Goal: Task Accomplishment & Management: Manage account settings

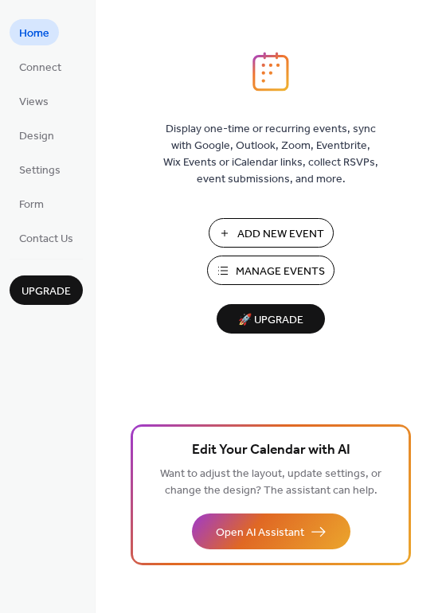
click at [268, 270] on span "Manage Events" at bounding box center [280, 272] width 89 height 17
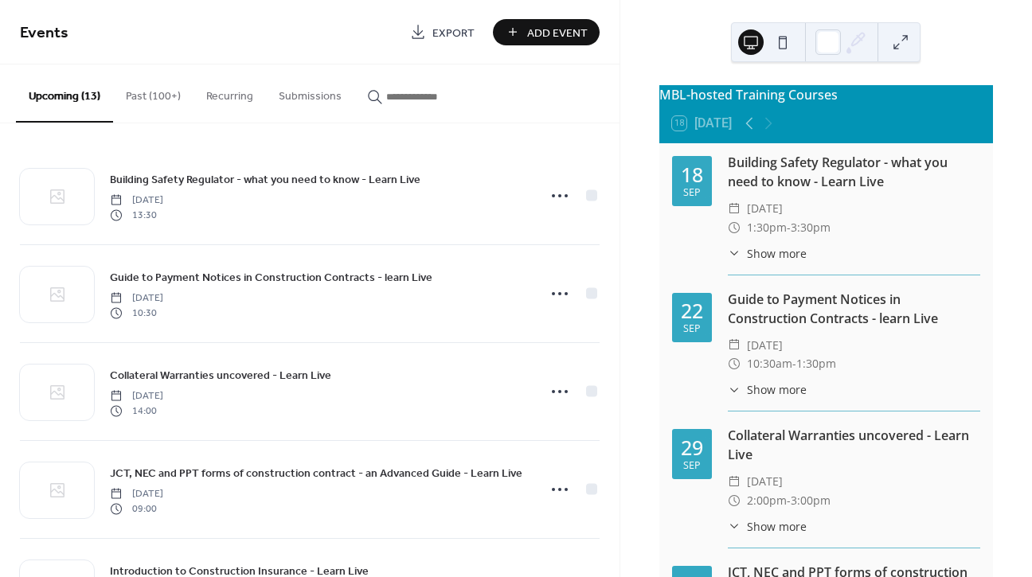
click at [156, 90] on button "Past (100+)" at bounding box center [153, 93] width 80 height 57
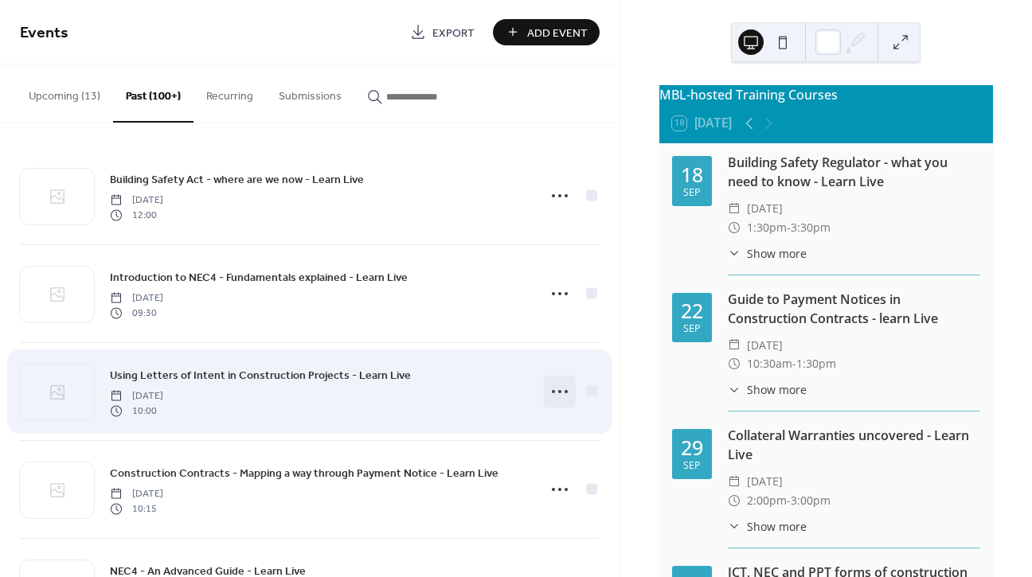
click at [553, 392] on icon at bounding box center [559, 391] width 25 height 25
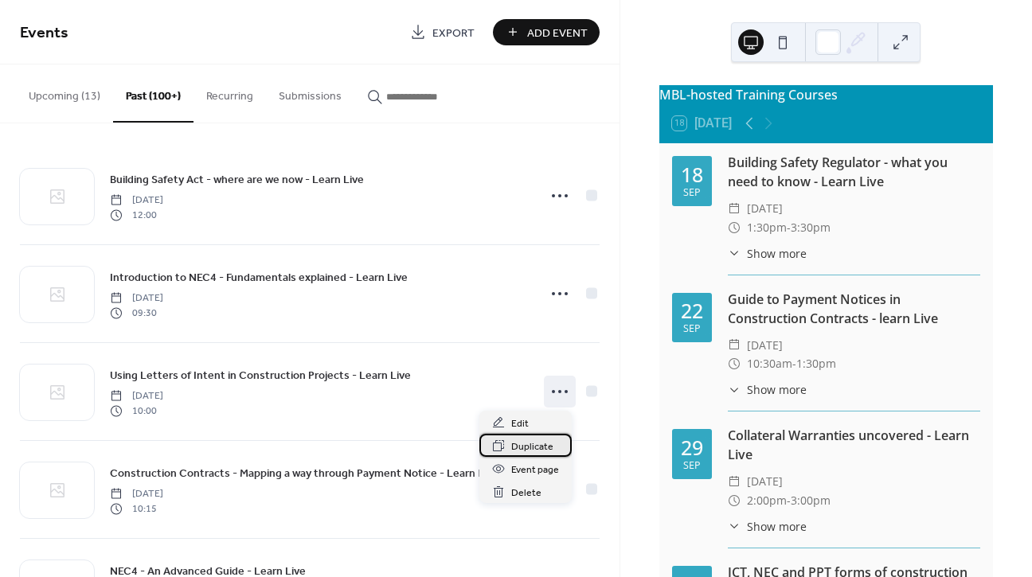
click at [542, 448] on span "Duplicate" at bounding box center [532, 447] width 42 height 17
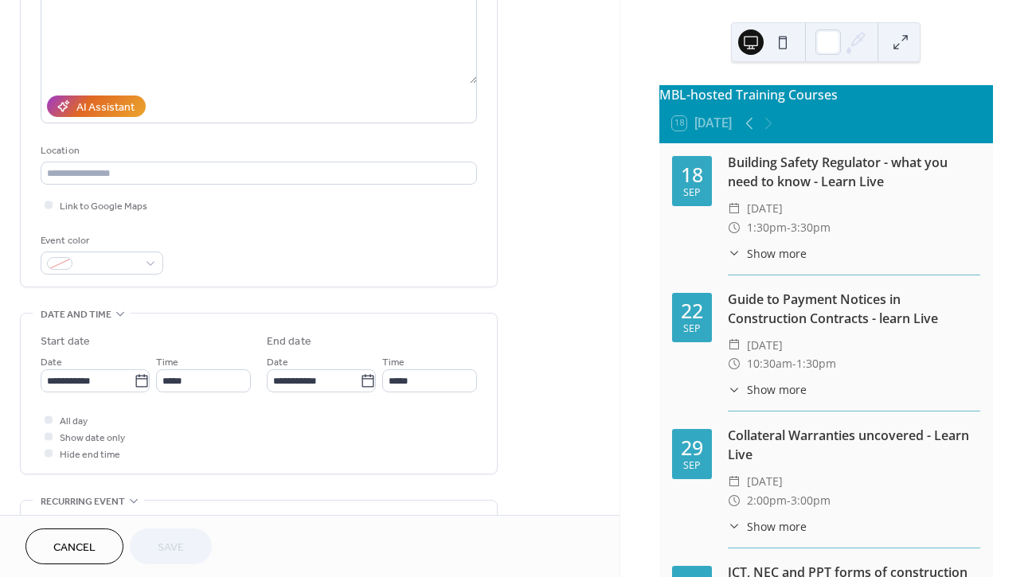
scroll to position [208, 0]
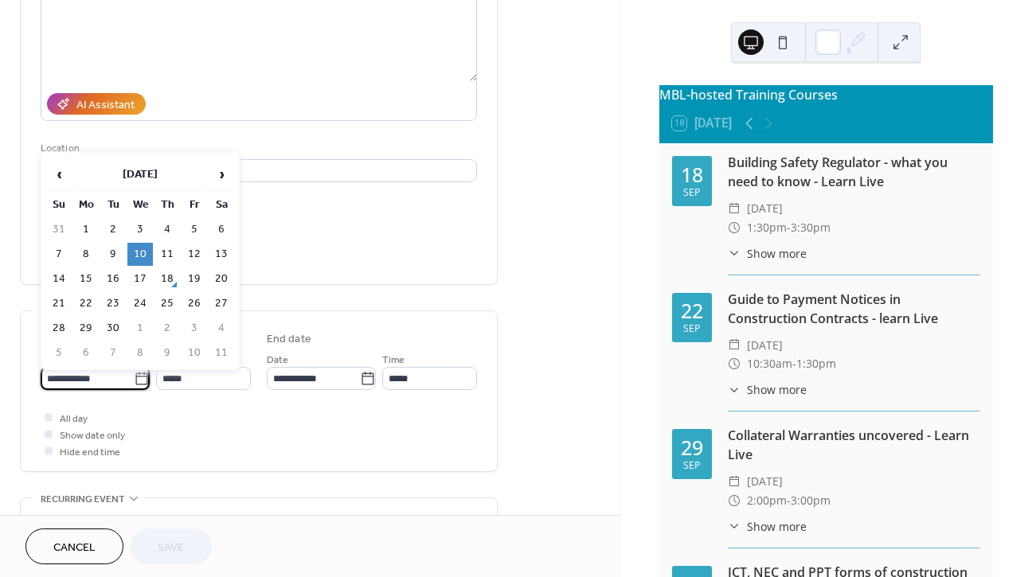
click at [108, 383] on input "**********" at bounding box center [87, 378] width 93 height 23
click at [219, 173] on span "›" at bounding box center [221, 175] width 24 height 32
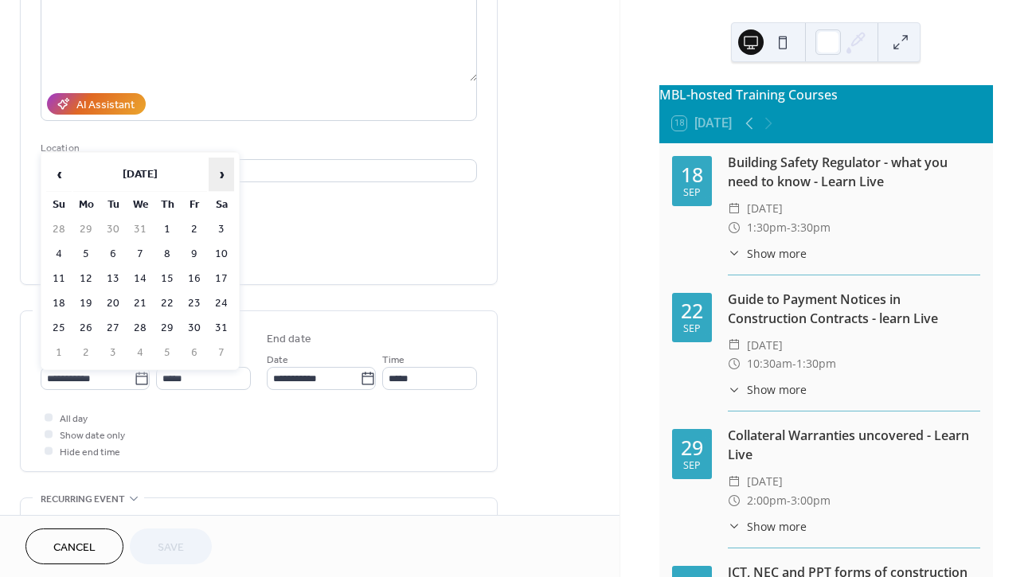
click at [219, 173] on span "›" at bounding box center [221, 175] width 24 height 32
click at [88, 277] on td "9" at bounding box center [85, 279] width 25 height 23
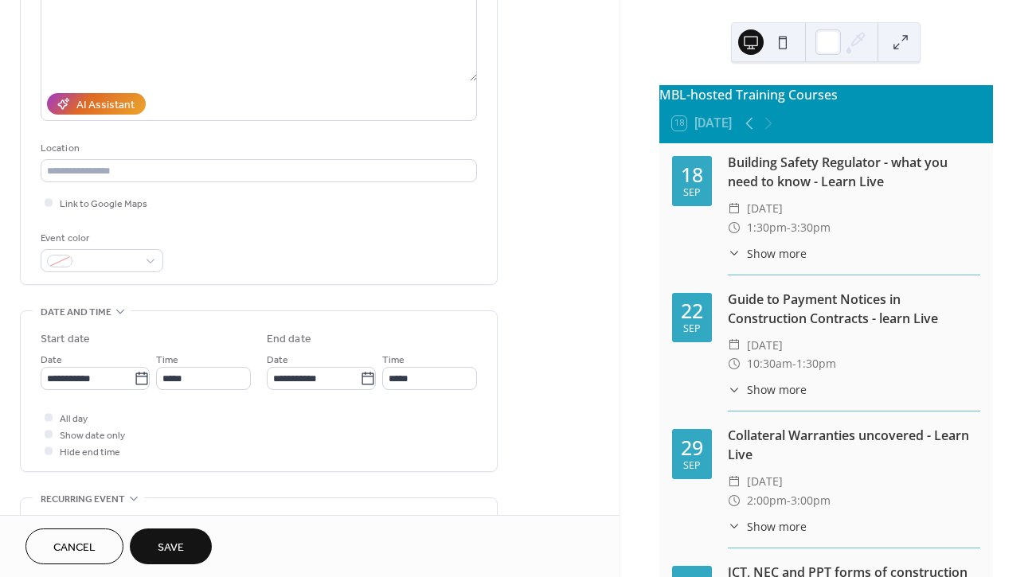
type input "**********"
click at [161, 550] on span "Save" at bounding box center [171, 548] width 26 height 17
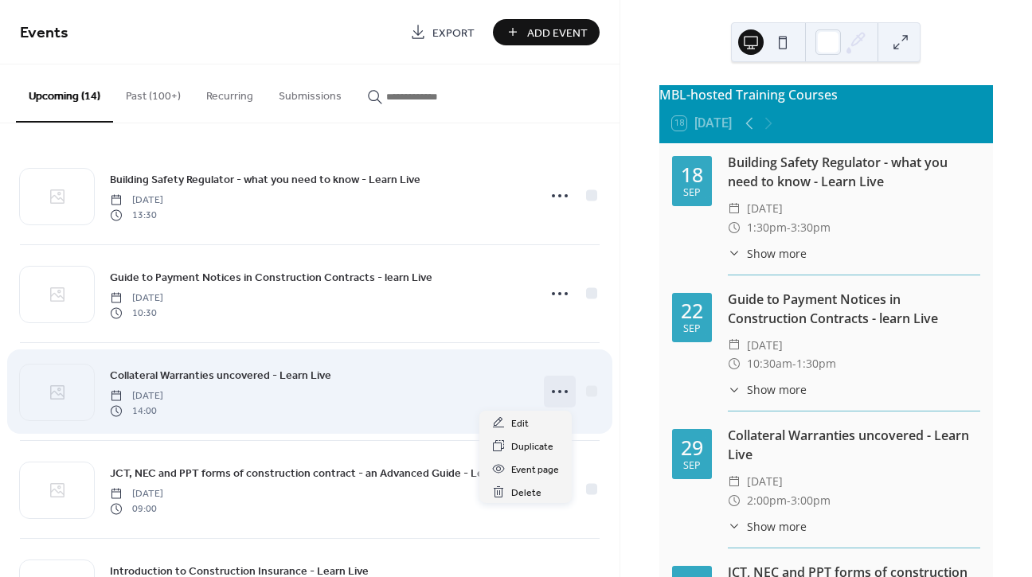
click at [555, 390] on icon at bounding box center [559, 391] width 25 height 25
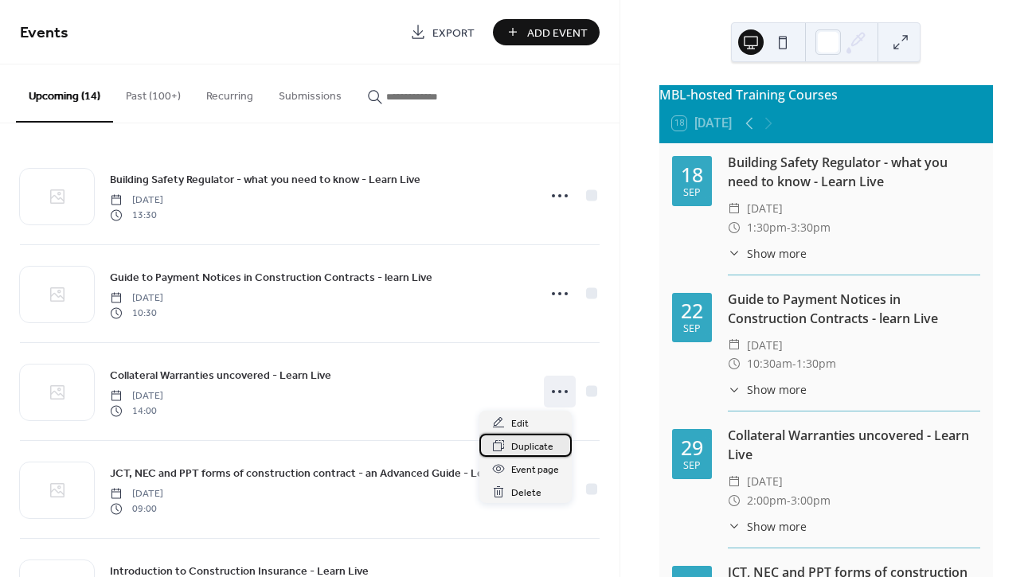
click at [542, 449] on span "Duplicate" at bounding box center [532, 447] width 42 height 17
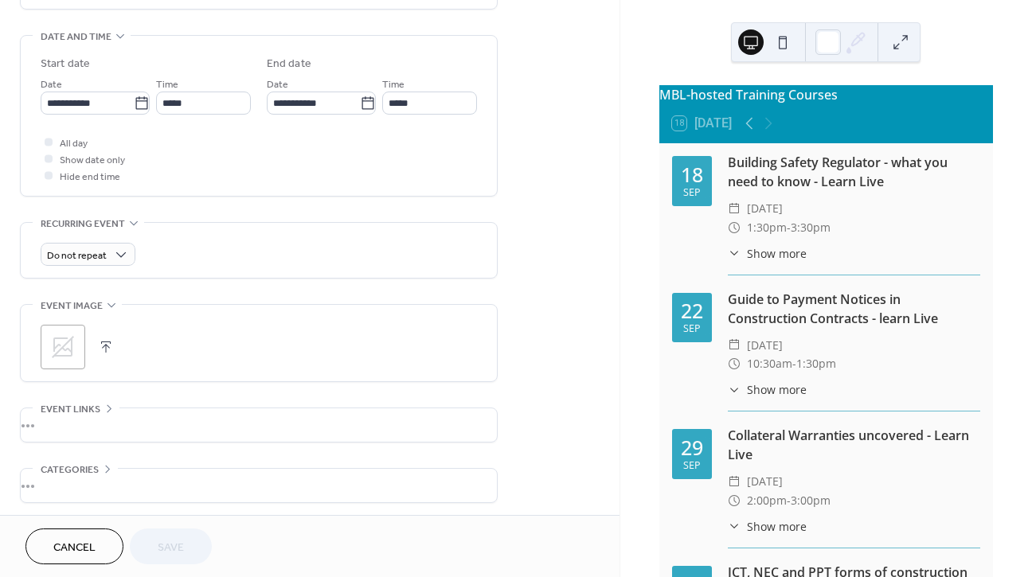
scroll to position [486, 0]
click at [134, 107] on icon at bounding box center [142, 101] width 16 height 16
click at [133, 107] on input "**********" at bounding box center [87, 100] width 93 height 23
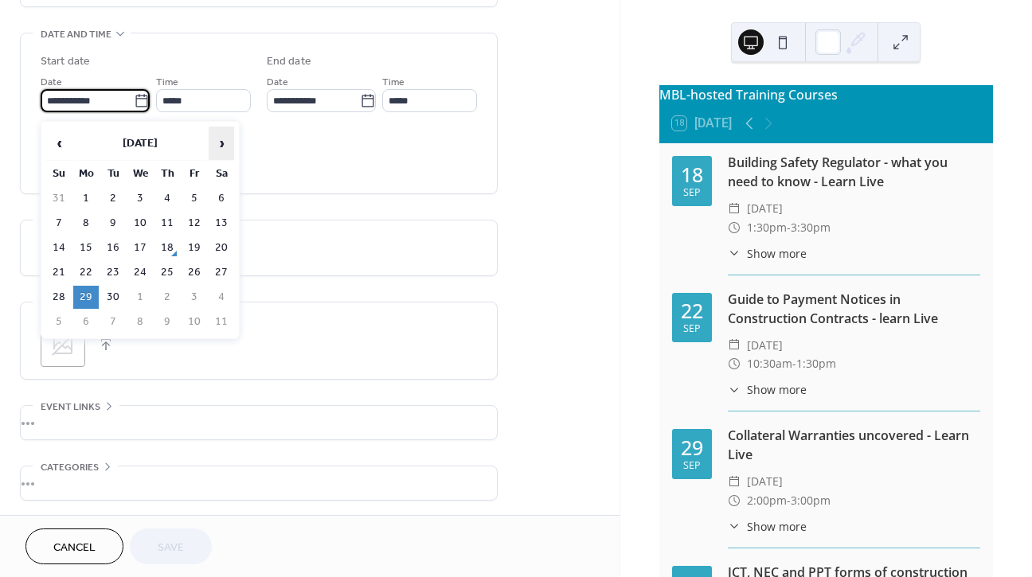
click at [218, 143] on span "›" at bounding box center [221, 143] width 24 height 32
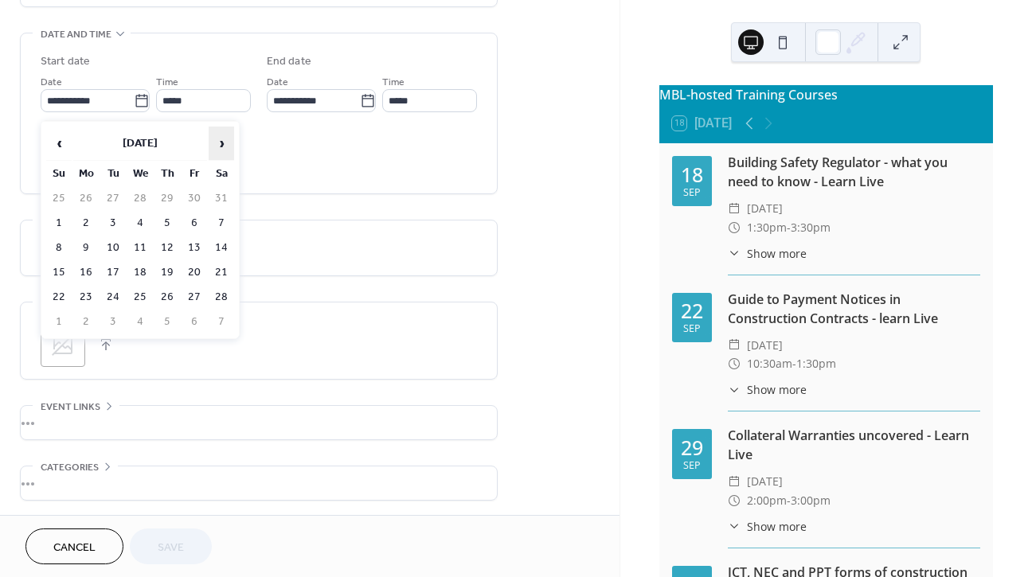
click at [218, 143] on span "›" at bounding box center [221, 143] width 24 height 32
click at [141, 296] on td "25" at bounding box center [139, 297] width 25 height 23
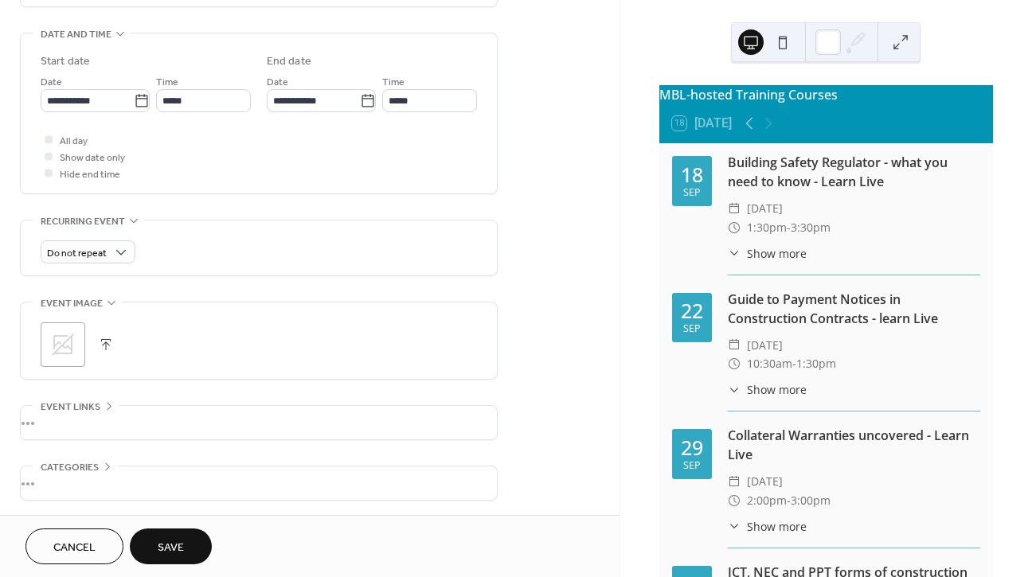
type input "**********"
click at [178, 540] on span "Save" at bounding box center [171, 548] width 26 height 17
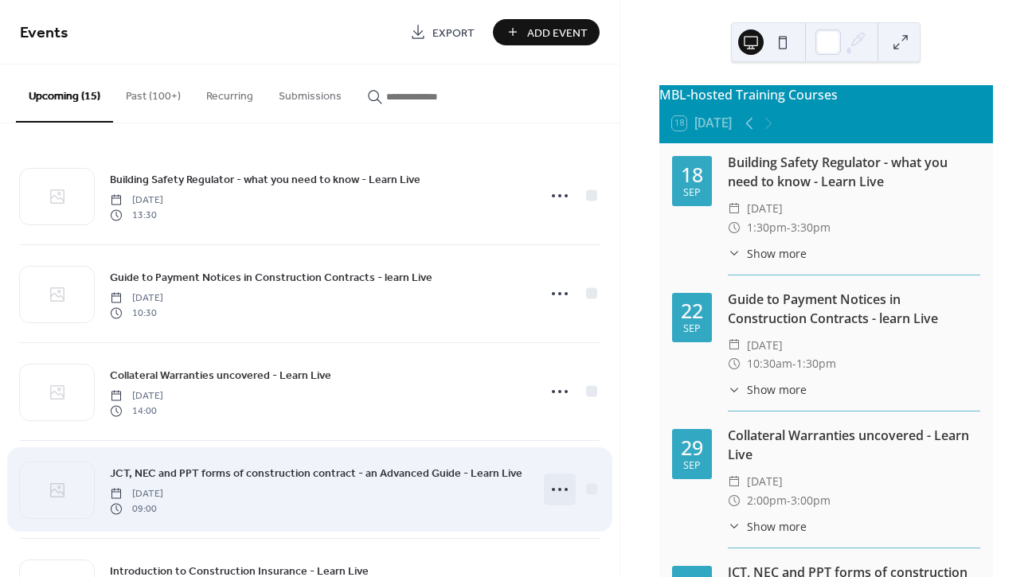
click at [559, 487] on icon at bounding box center [559, 489] width 25 height 25
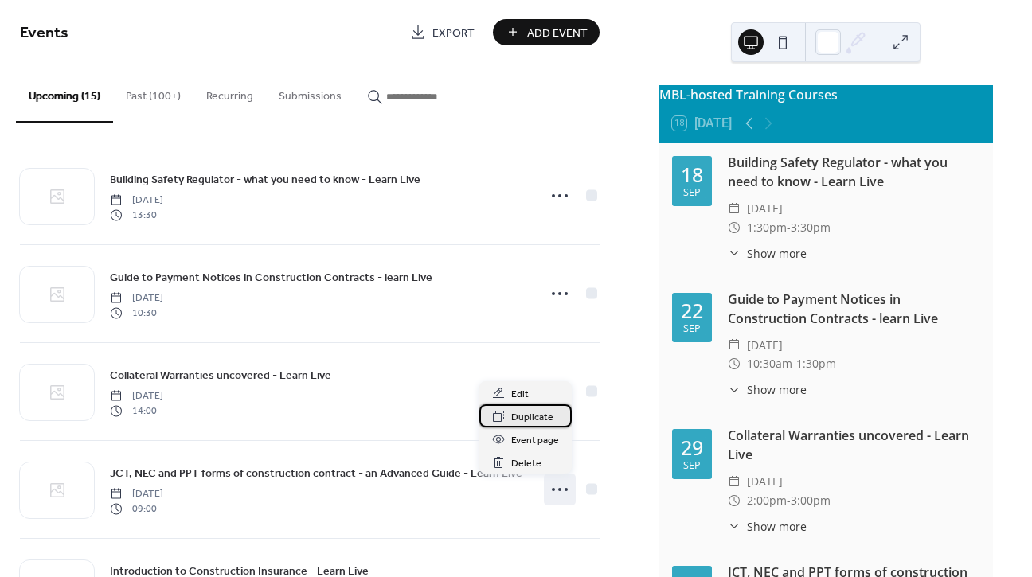
click at [542, 418] on span "Duplicate" at bounding box center [532, 417] width 42 height 17
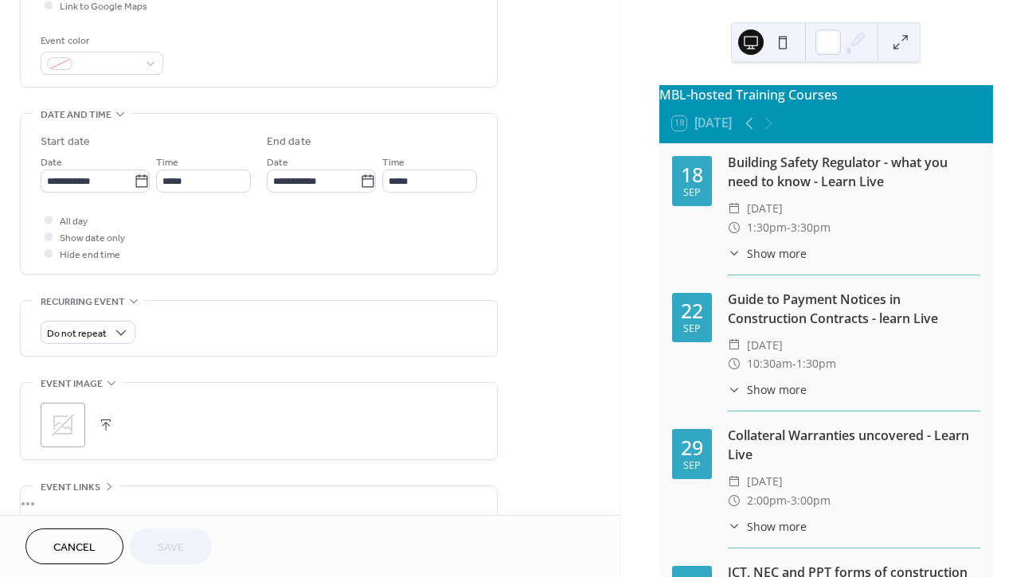
scroll to position [444, 0]
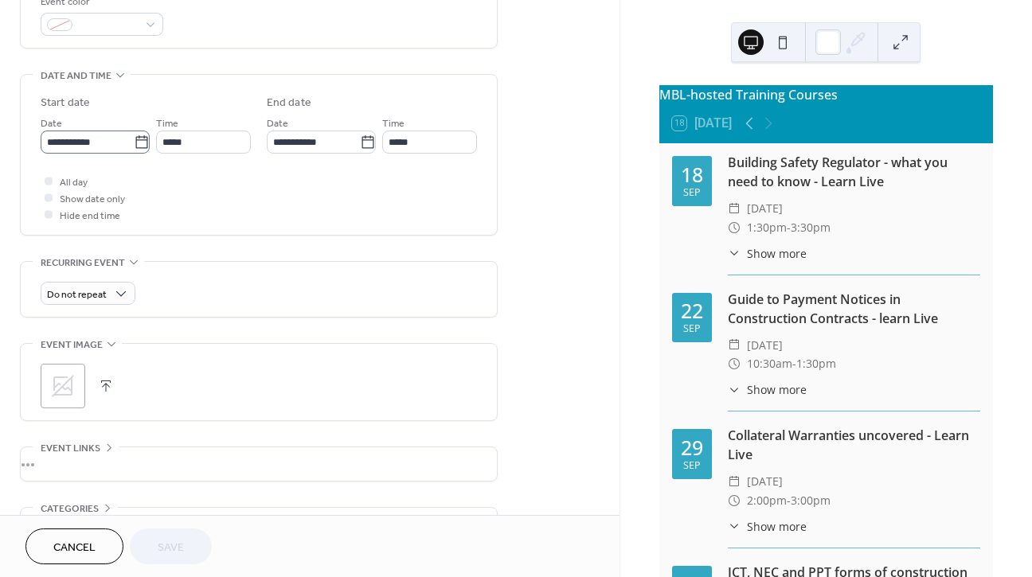
click at [135, 149] on icon at bounding box center [142, 143] width 16 height 16
click at [134, 149] on input "**********" at bounding box center [87, 142] width 93 height 23
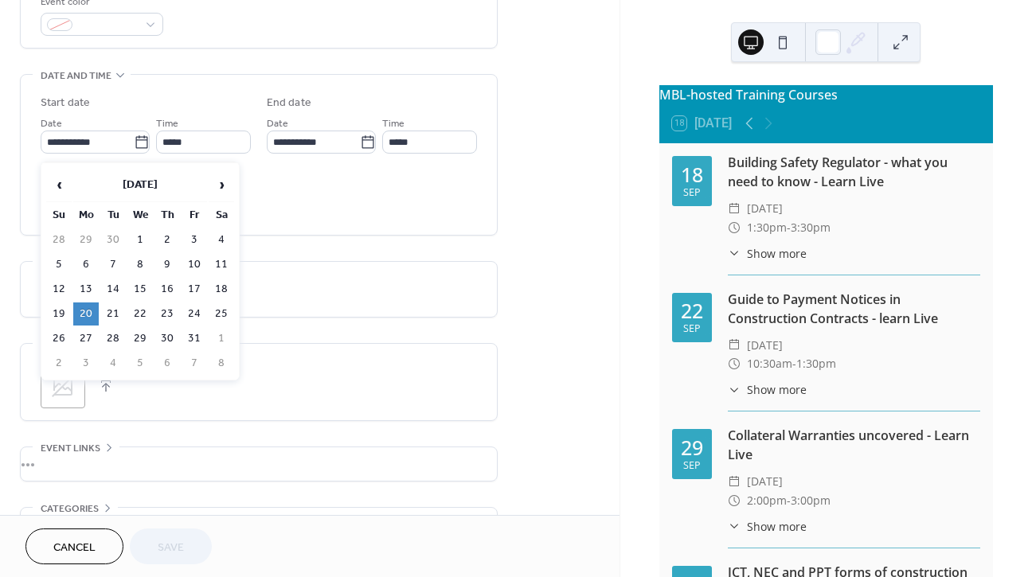
click at [220, 186] on span "›" at bounding box center [221, 185] width 24 height 32
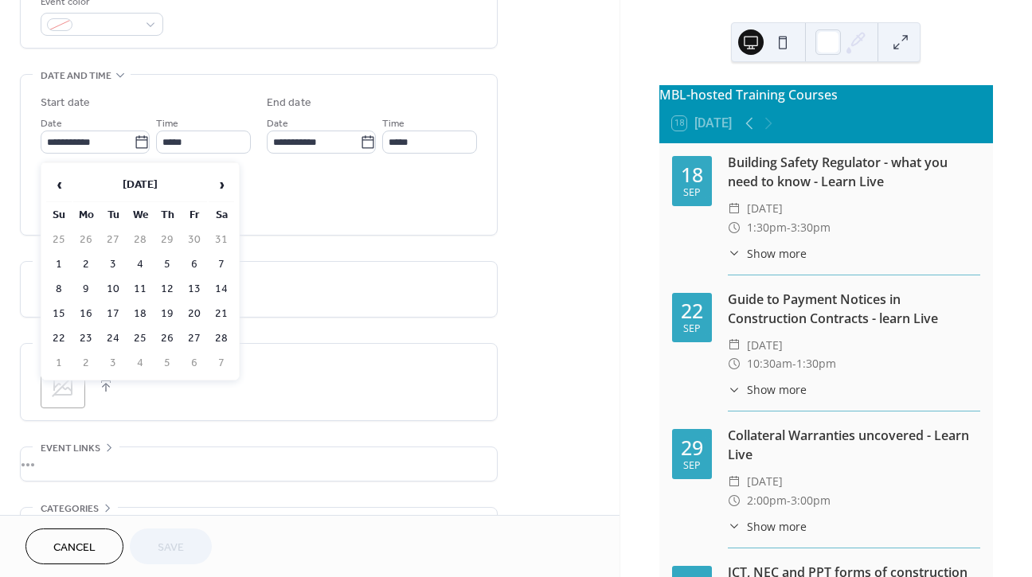
click at [220, 186] on span "›" at bounding box center [221, 185] width 24 height 32
click at [115, 292] on td "14" at bounding box center [112, 289] width 25 height 23
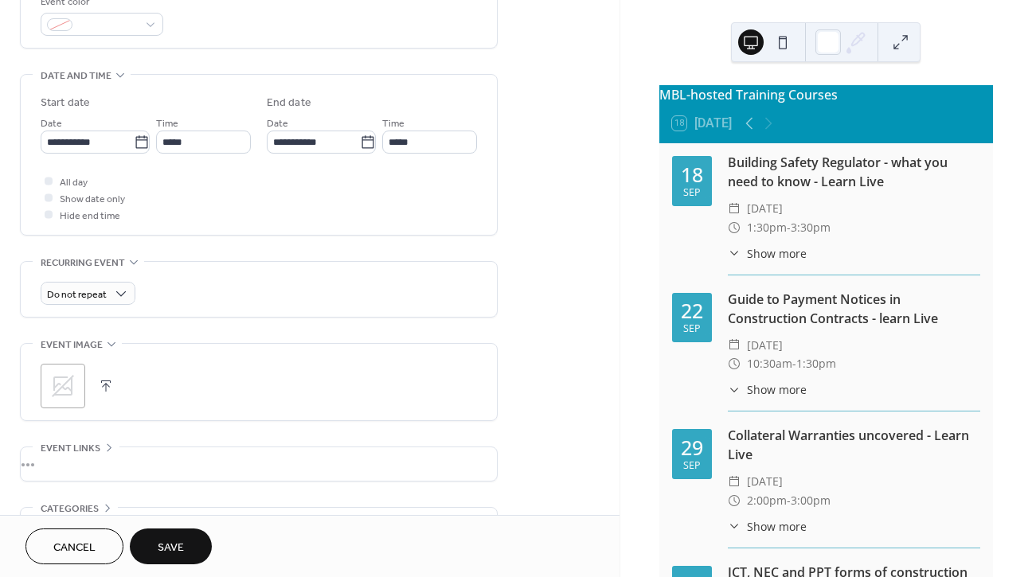
type input "**********"
click at [162, 541] on span "Save" at bounding box center [171, 548] width 26 height 17
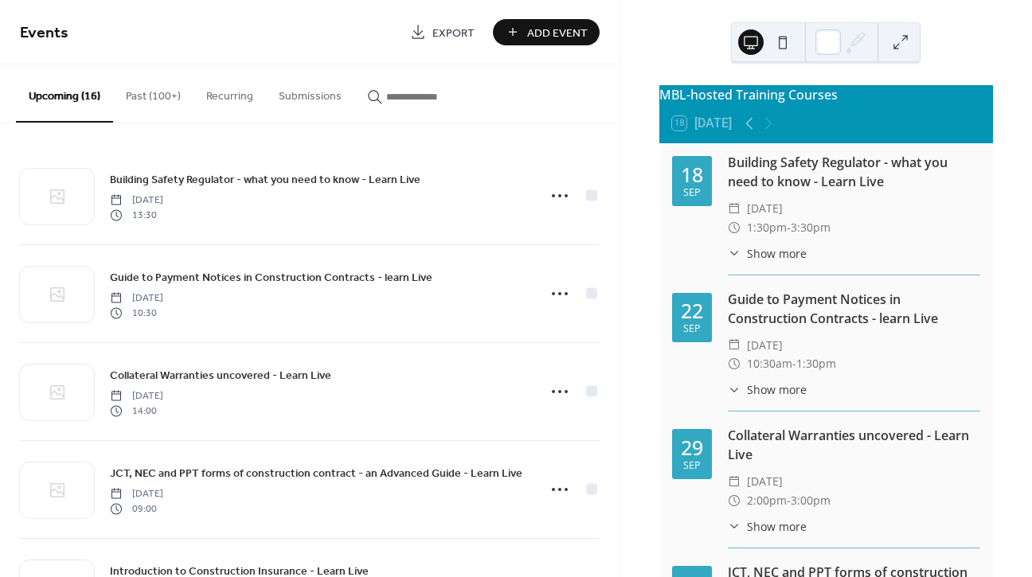
click at [782, 41] on button at bounding box center [782, 41] width 25 height 25
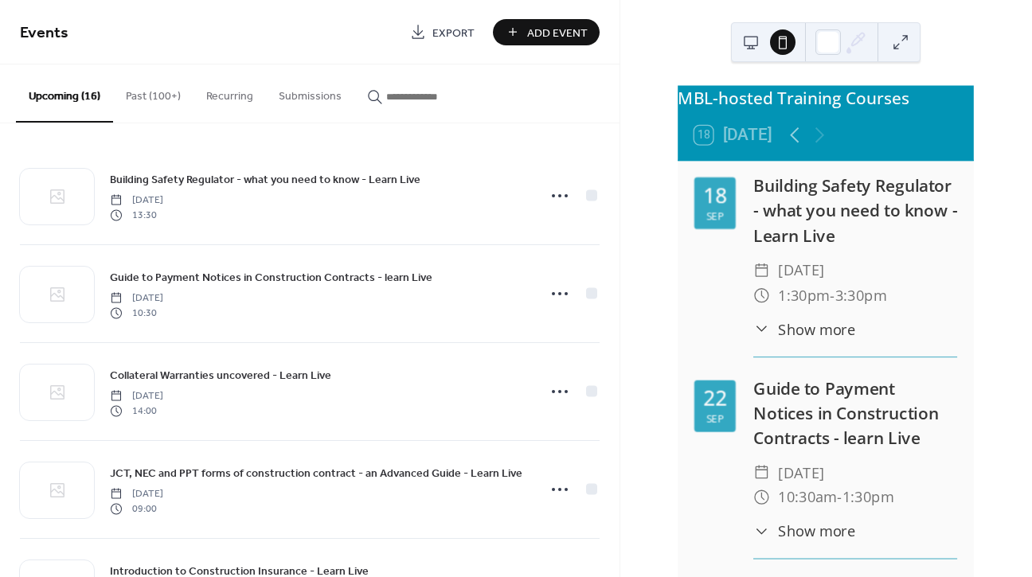
click at [752, 44] on button at bounding box center [750, 41] width 25 height 25
